Goal: Task Accomplishment & Management: Manage account settings

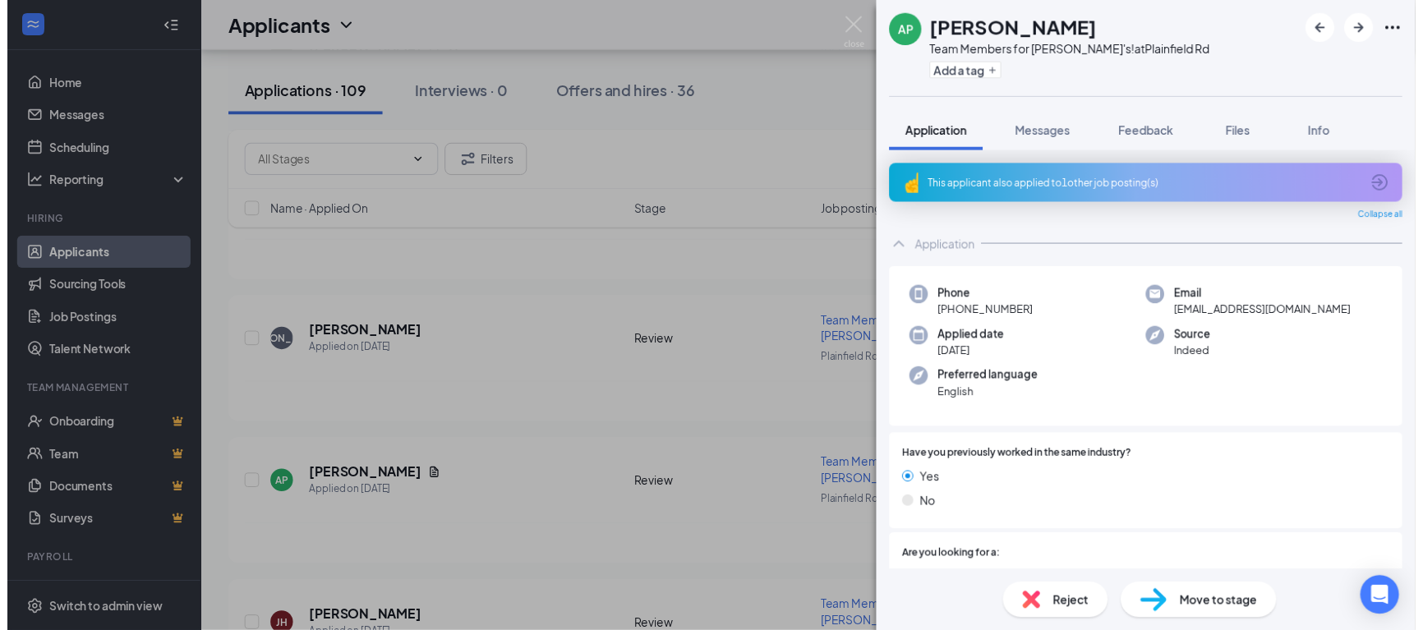
scroll to position [1045, 0]
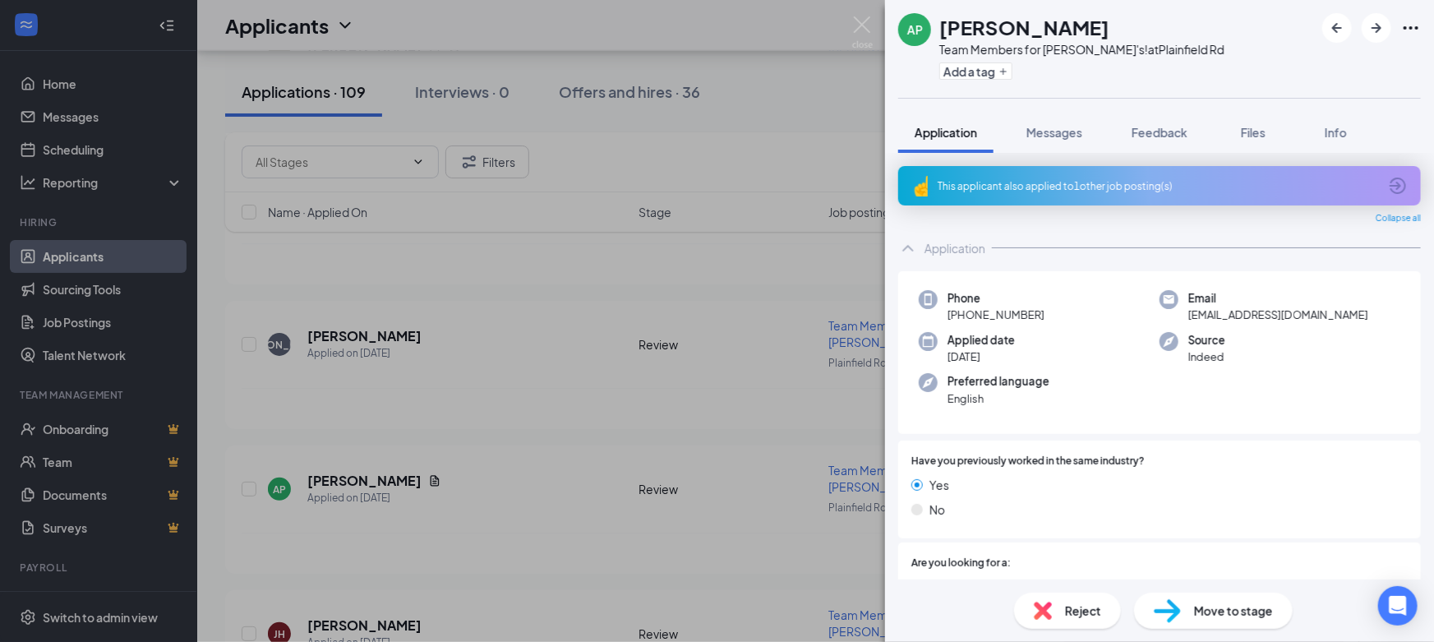
click at [846, 222] on div "AP [PERSON_NAME] Pack Team Members for [PERSON_NAME]'s! at [GEOGRAPHIC_DATA] Ad…" at bounding box center [717, 321] width 1434 height 642
click at [863, 25] on img at bounding box center [862, 32] width 21 height 32
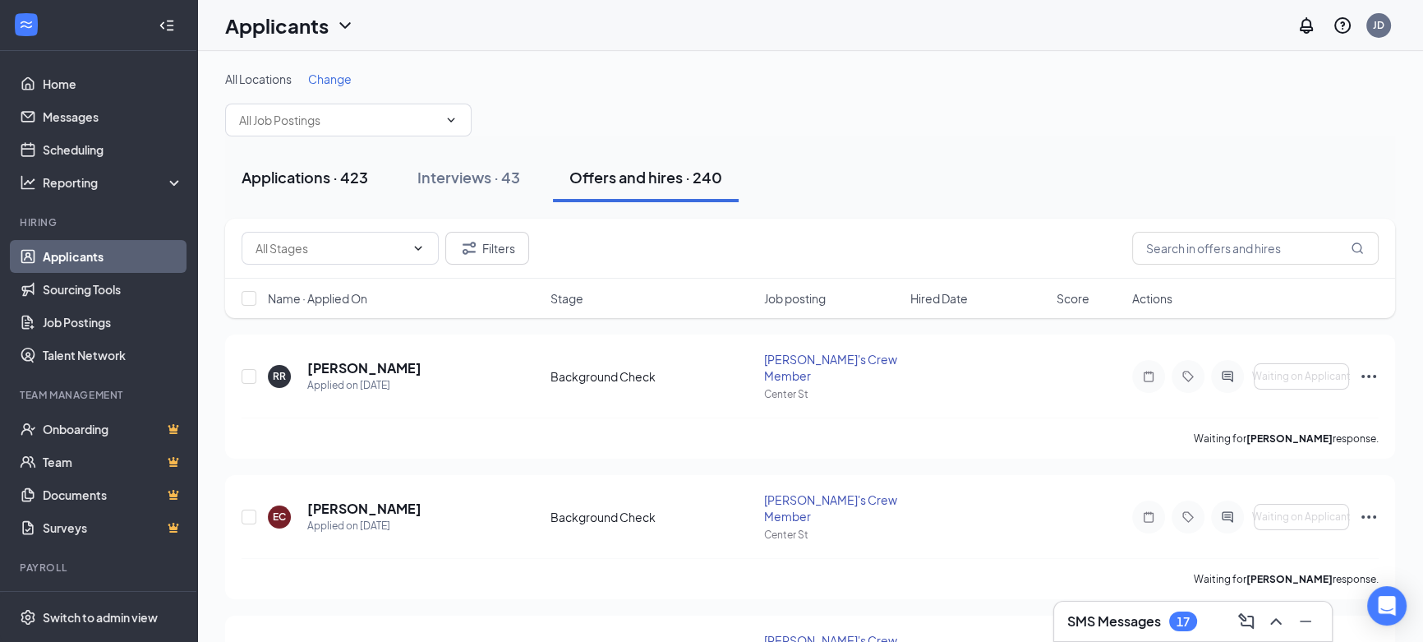
click at [340, 177] on div "Applications · 423" at bounding box center [305, 177] width 127 height 21
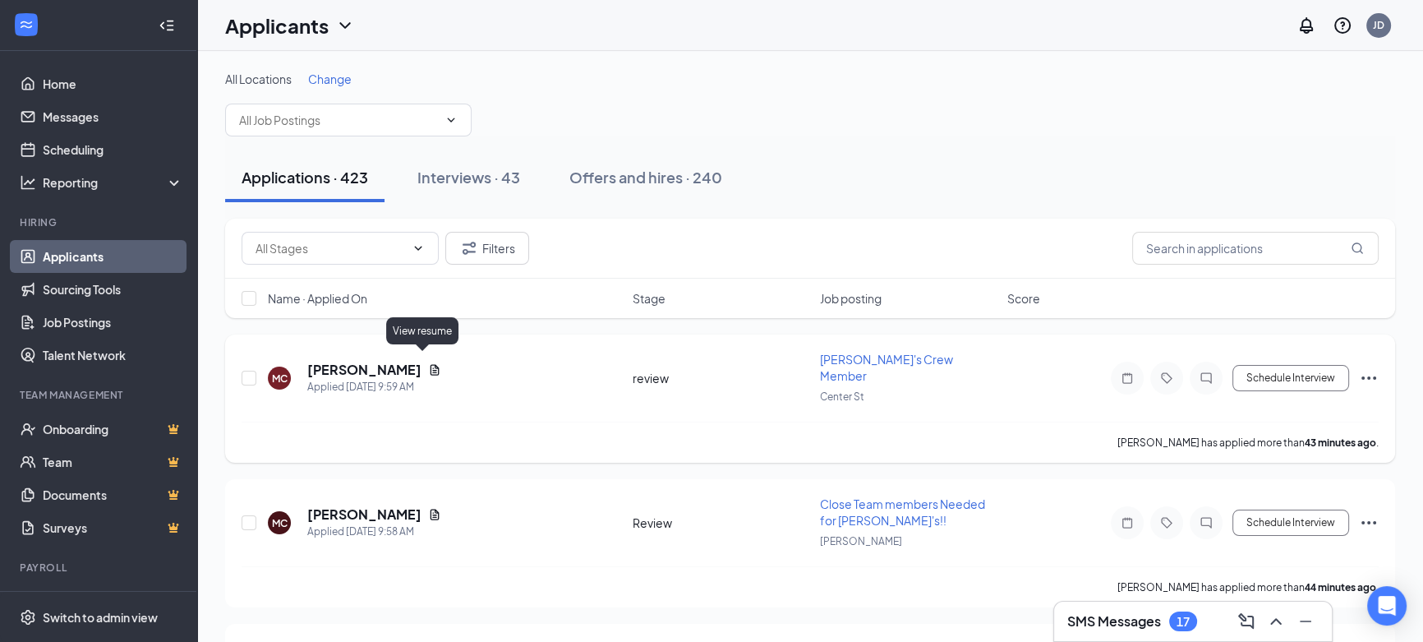
click at [428, 363] on icon "Document" at bounding box center [434, 369] width 13 height 13
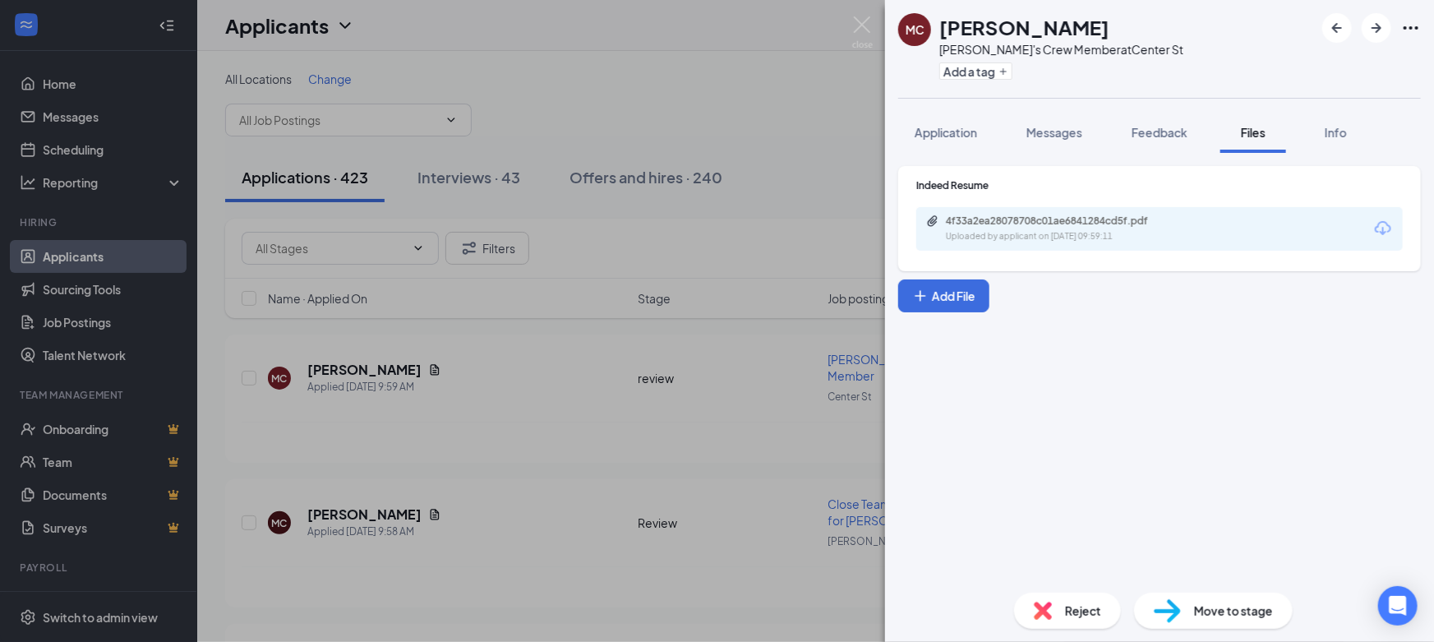
click at [1121, 240] on div "Uploaded by applicant on [DATE] 09:59:11" at bounding box center [1069, 236] width 246 height 13
